Goal: Find contact information: Obtain details needed to contact an individual or organization

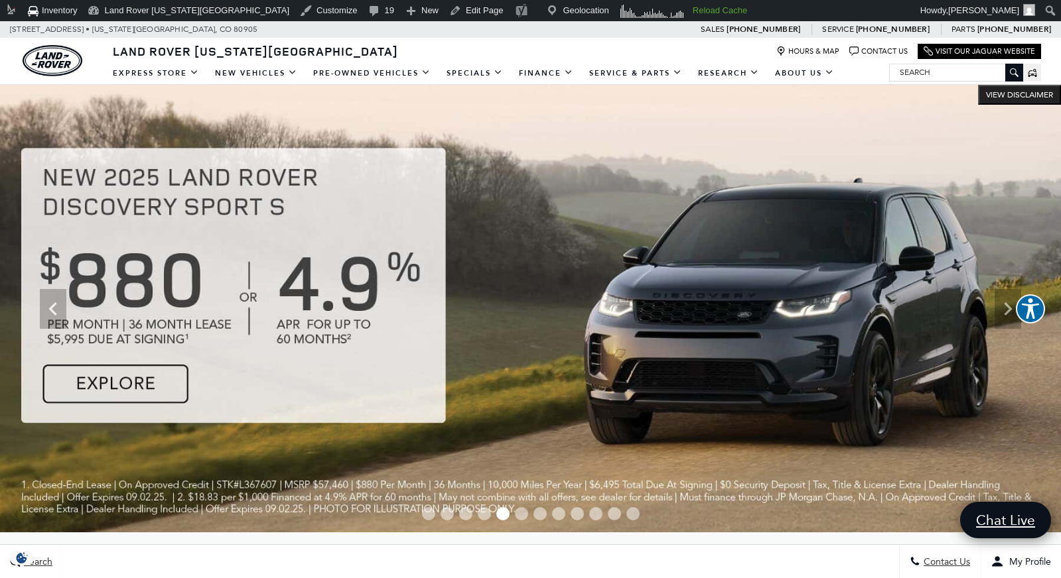
click at [445, 50] on div "Land Rover Colorado Springs Hours & Map Contact Us Visit Our Jaguar Website" at bounding box center [530, 49] width 1061 height 23
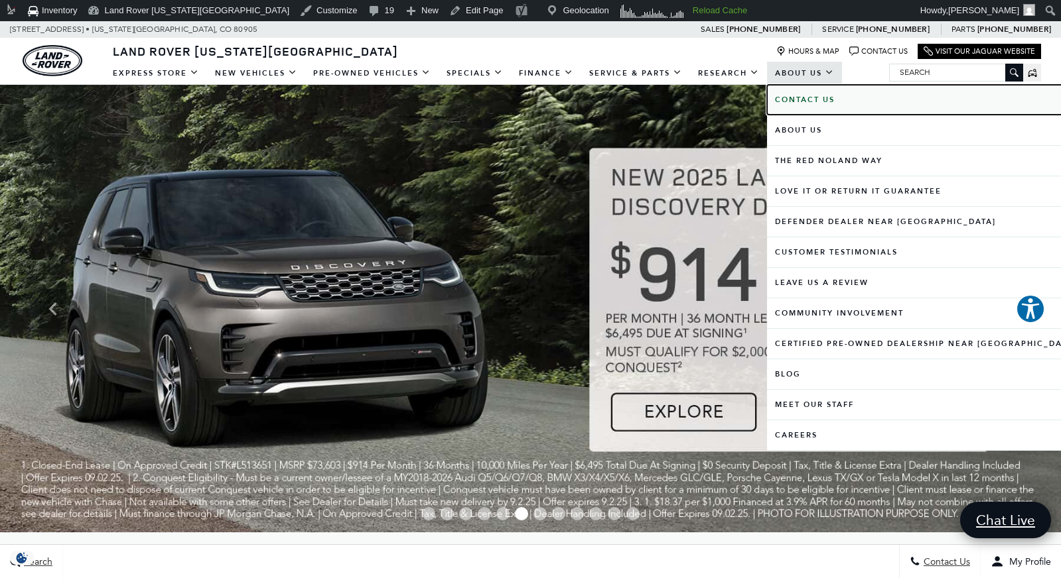
click at [805, 95] on b "Contact Us" at bounding box center [805, 100] width 60 height 10
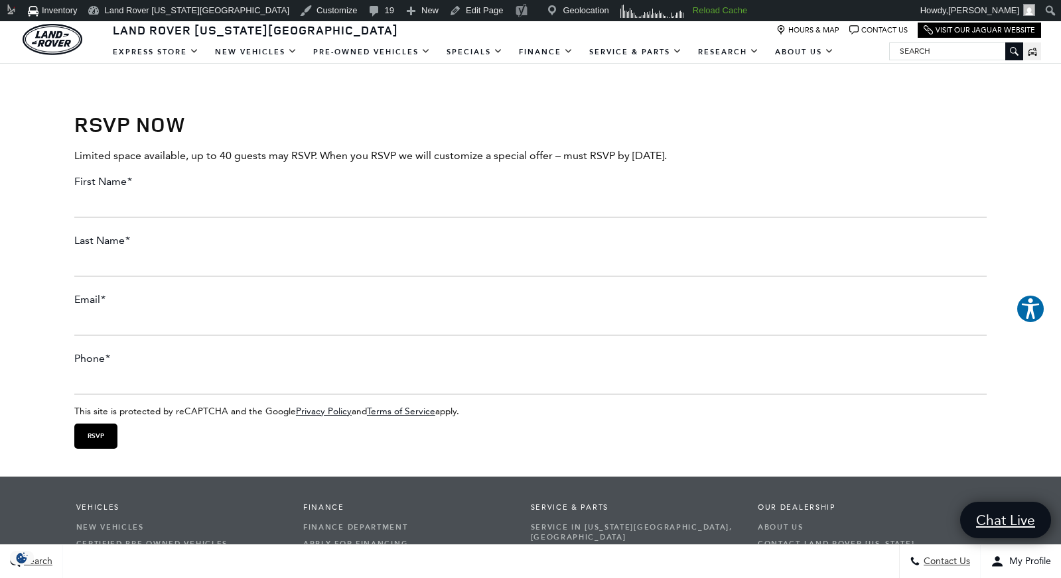
scroll to position [2392, 0]
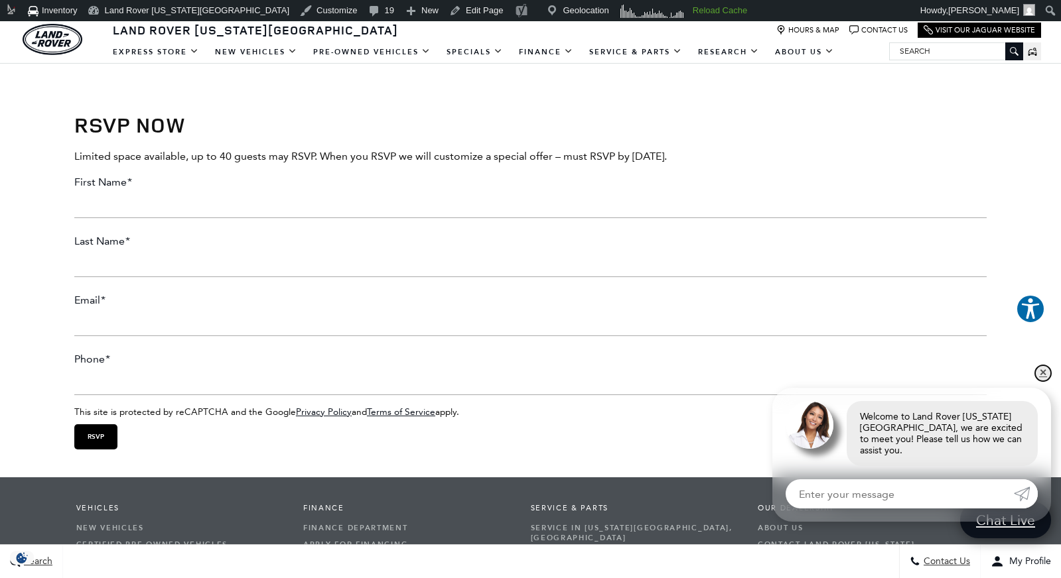
click at [1041, 381] on link "✕" at bounding box center [1043, 374] width 16 height 16
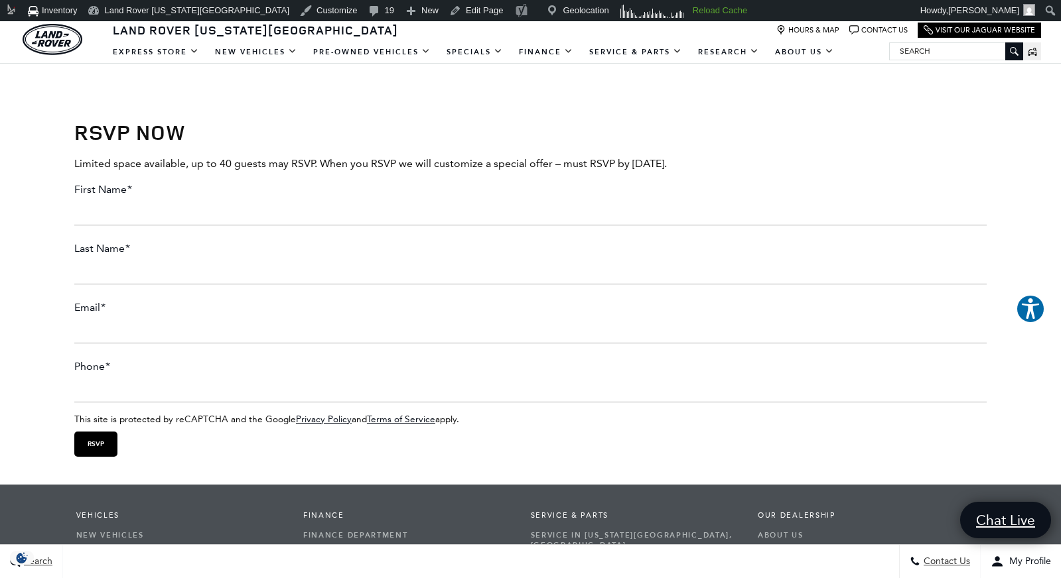
scroll to position [2381, 0]
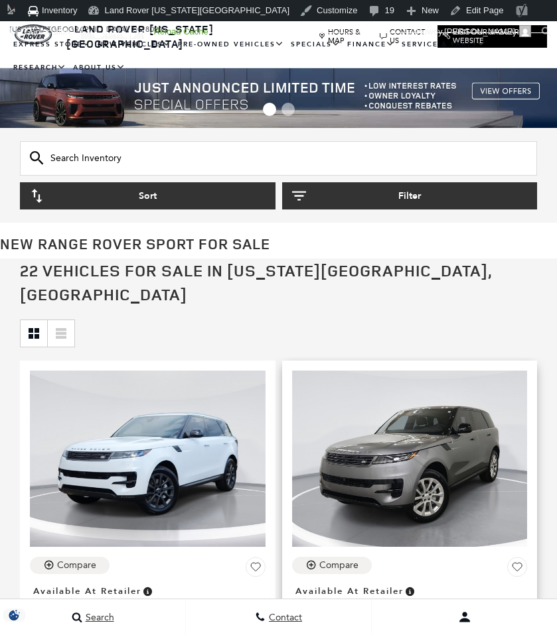
scroll to position [82, 0]
